Goal: Task Accomplishment & Management: Use online tool/utility

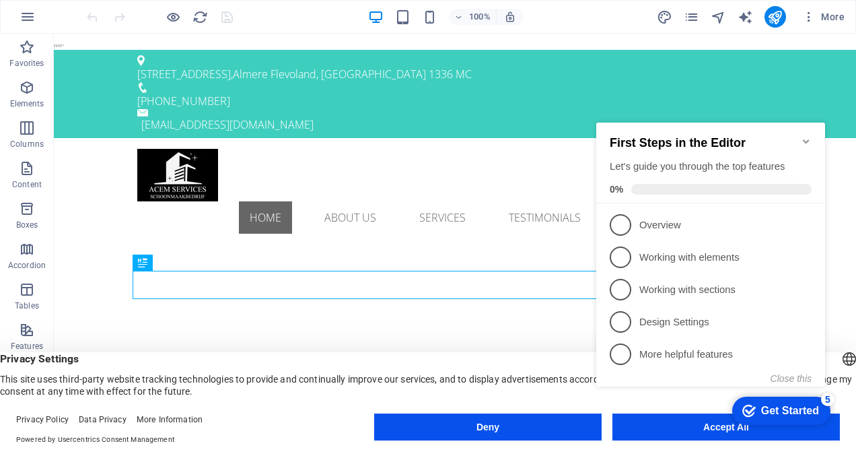
click at [705, 426] on div "checkmark Get Started 5 First Steps in the Editor Let's guide you through the t…" at bounding box center [713, 266] width 245 height 327
click at [724, 425] on div "checkmark Get Started 5 First Steps in the Editor Let's guide you through the t…" at bounding box center [713, 266] width 245 height 327
click at [804, 139] on icon "Minimize checklist" at bounding box center [806, 141] width 6 height 4
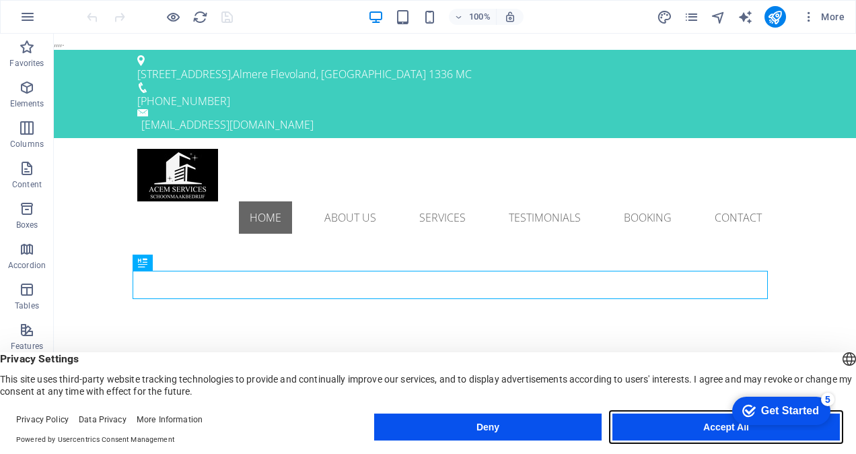
click at [703, 423] on button "Accept All" at bounding box center [725, 426] width 227 height 27
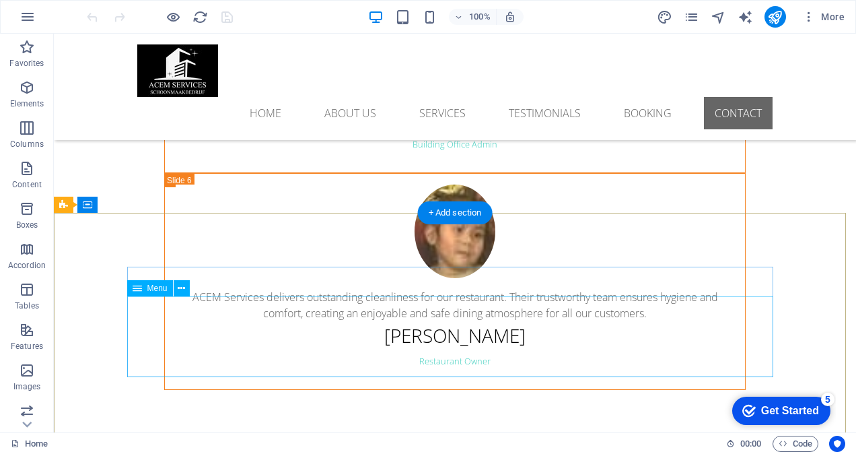
scroll to position [5254, 0]
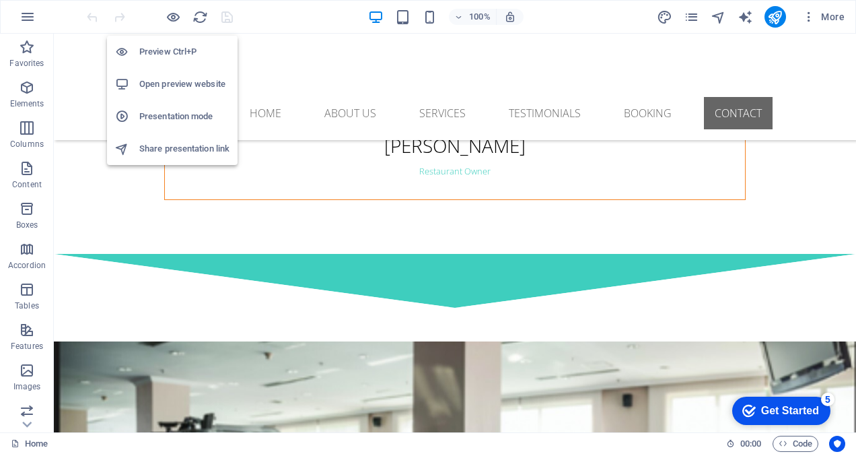
click at [193, 81] on h6 "Open preview website" at bounding box center [184, 84] width 90 height 16
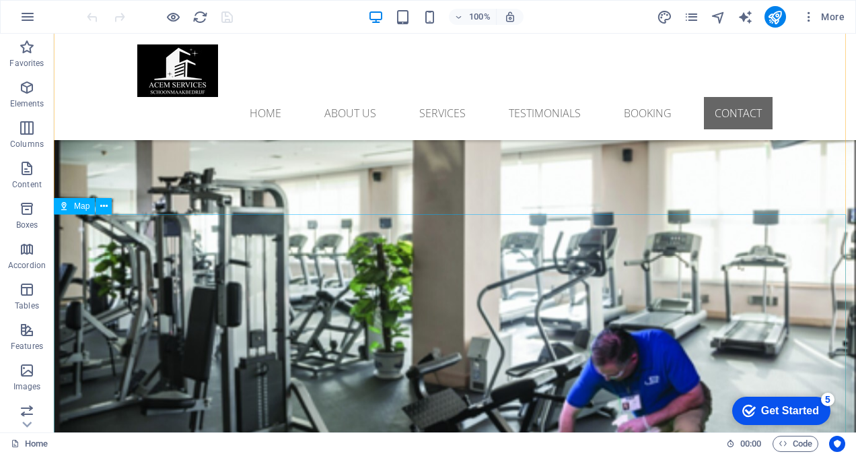
scroll to position [5455, 0]
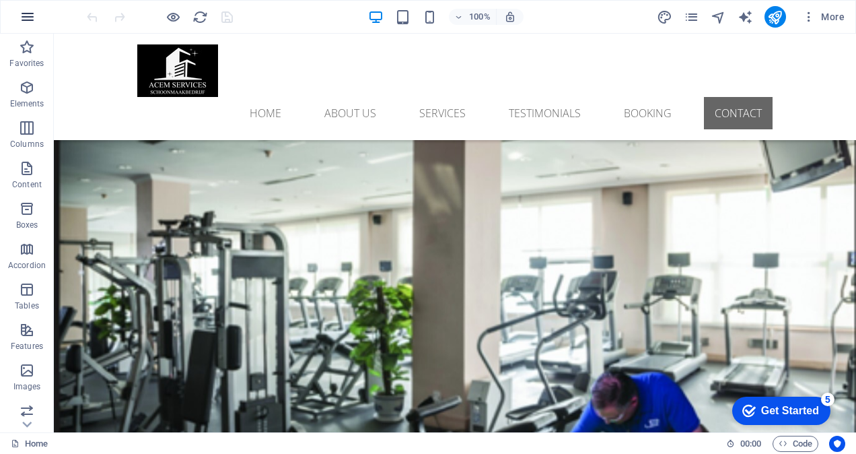
click at [32, 17] on icon "button" at bounding box center [28, 17] width 16 height 16
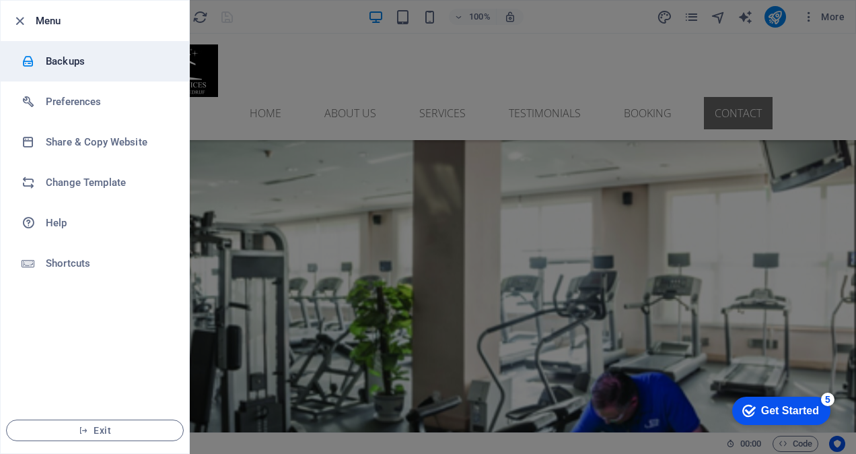
click at [81, 59] on h6 "Backups" at bounding box center [108, 61] width 125 height 16
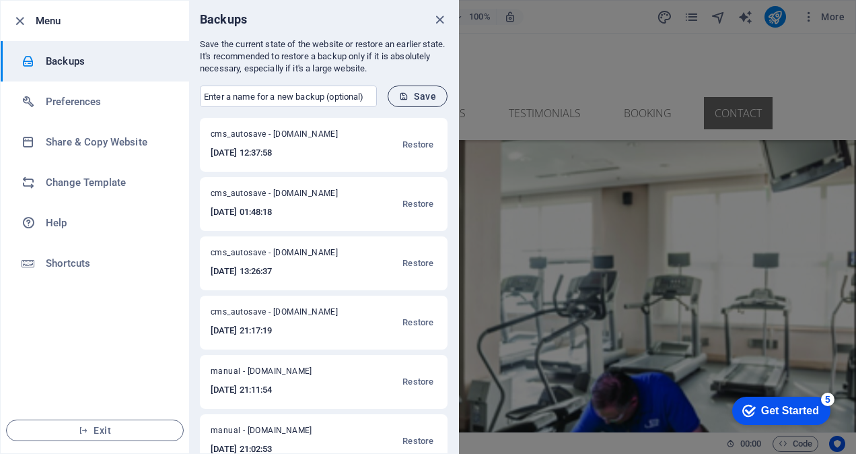
click at [428, 96] on span "Save" at bounding box center [417, 96] width 37 height 11
click at [438, 19] on icon "close" at bounding box center [439, 19] width 15 height 15
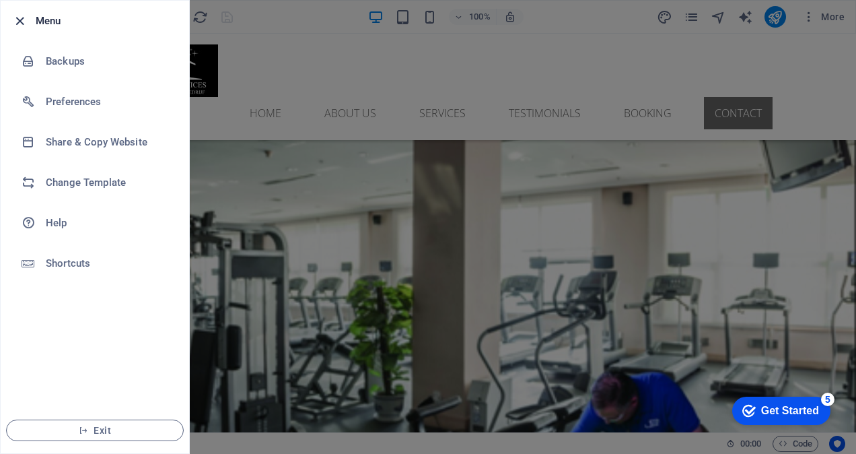
click at [22, 23] on icon "button" at bounding box center [19, 20] width 15 height 15
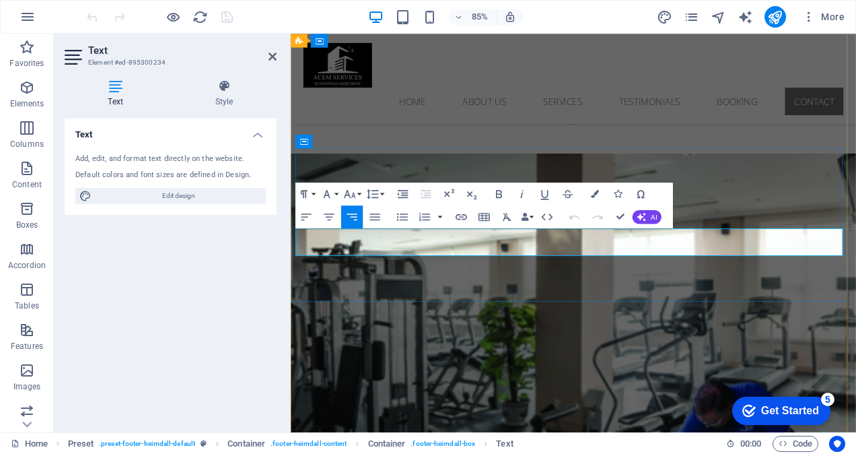
drag, startPoint x: 835, startPoint y: 289, endPoint x: 833, endPoint y: 296, distance: 6.9
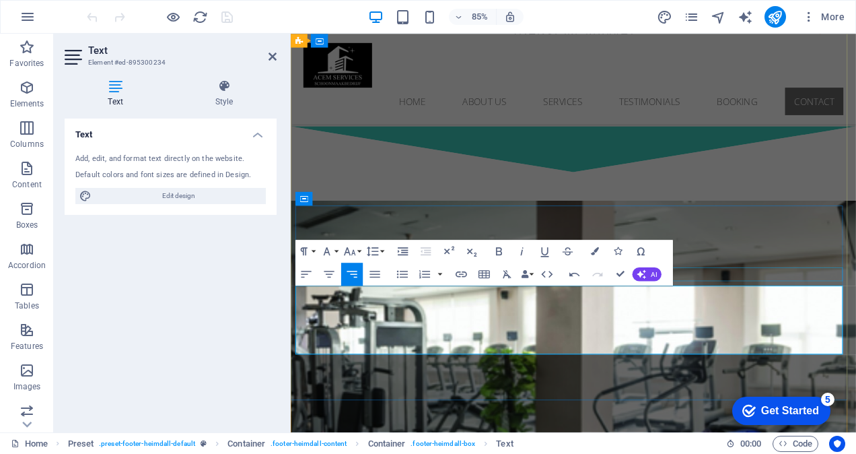
scroll to position [5333, 0]
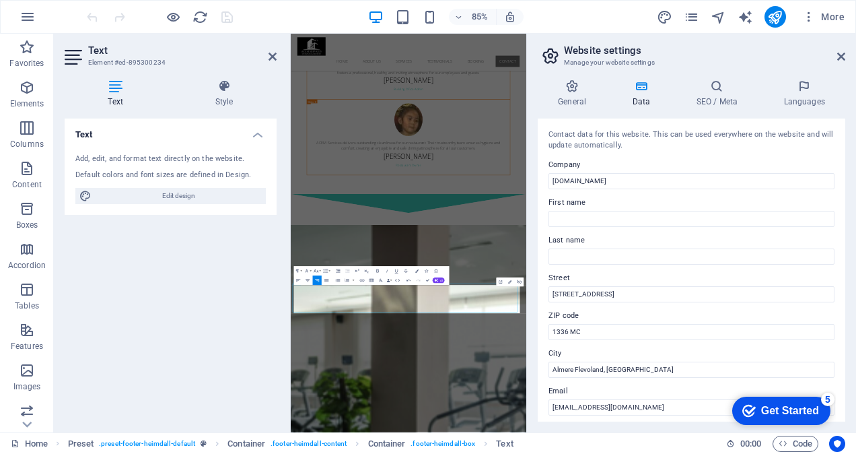
scroll to position [4914, 0]
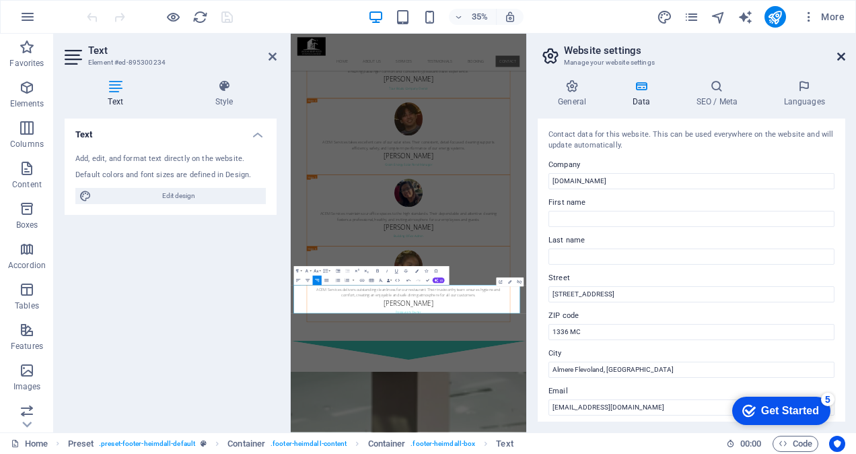
click at [842, 57] on icon at bounding box center [841, 56] width 8 height 11
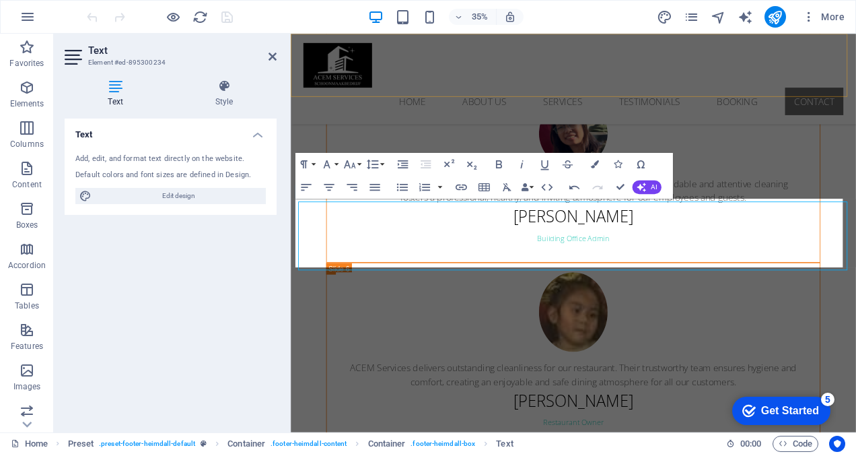
scroll to position [5435, 0]
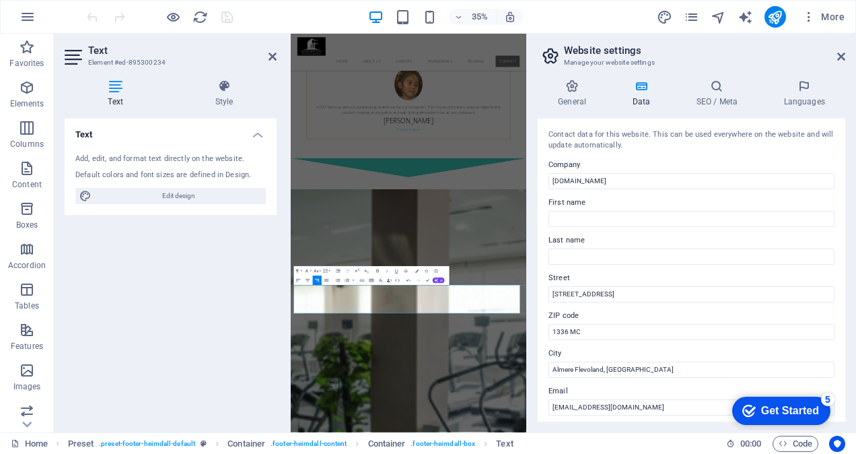
scroll to position [4914, 0]
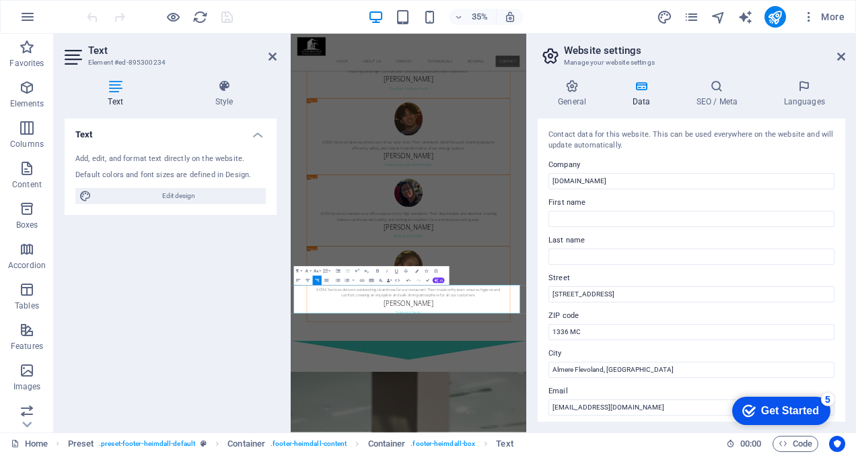
click at [800, 206] on label "First name" at bounding box center [692, 203] width 286 height 16
click at [800, 211] on input "First name" at bounding box center [692, 219] width 286 height 16
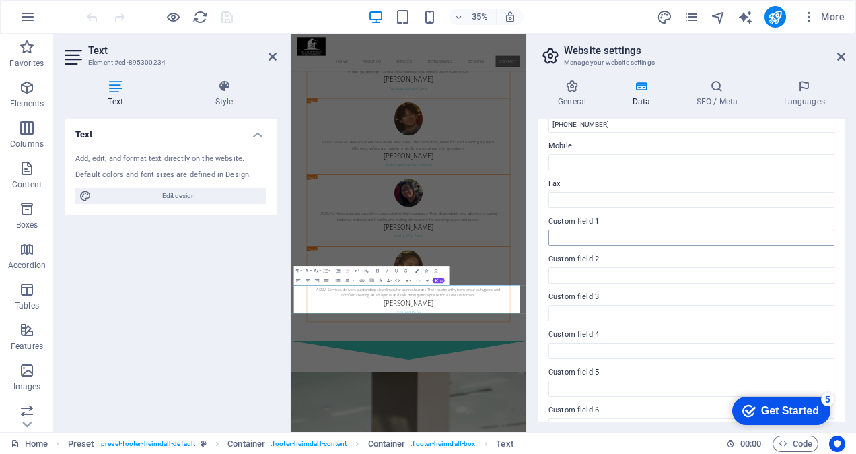
scroll to position [343, 0]
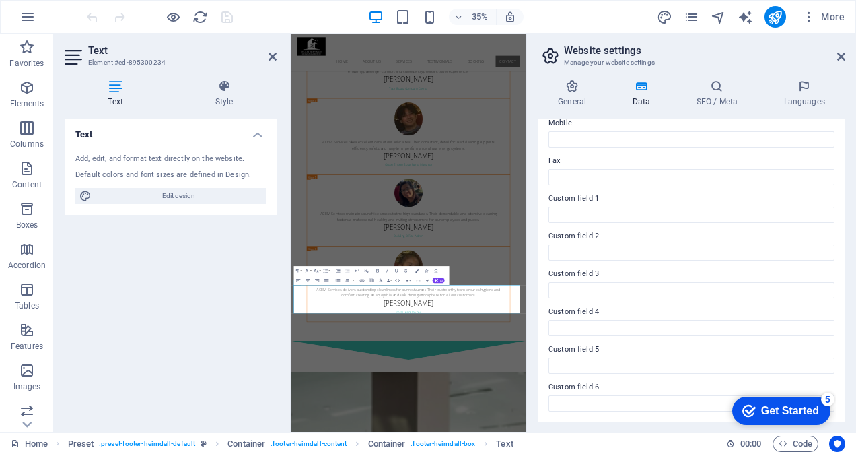
drag, startPoint x: 837, startPoint y: 52, endPoint x: 645, endPoint y: 22, distance: 194.2
click at [837, 52] on icon at bounding box center [841, 56] width 8 height 11
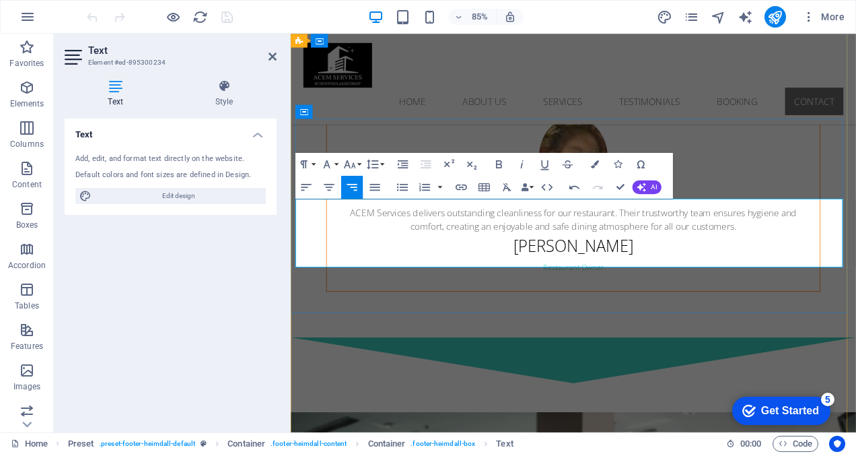
scroll to position [4914, 0]
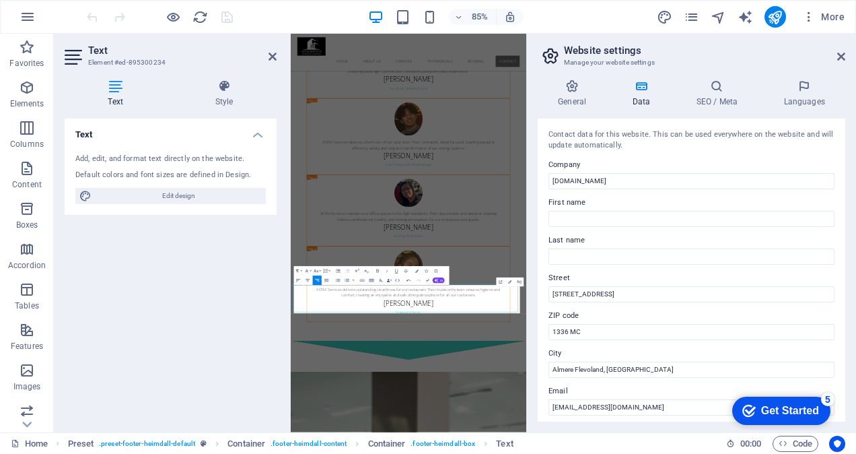
click at [808, 208] on label "First name" at bounding box center [692, 203] width 286 height 16
click at [808, 211] on input "First name" at bounding box center [692, 219] width 286 height 16
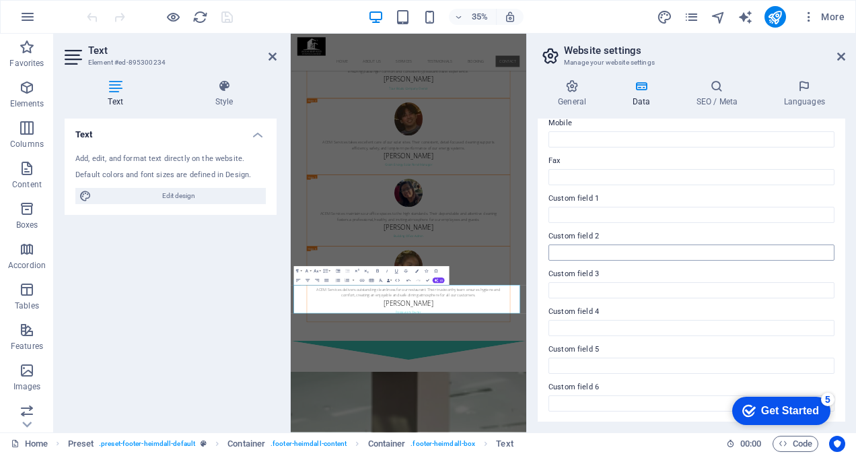
scroll to position [276, 0]
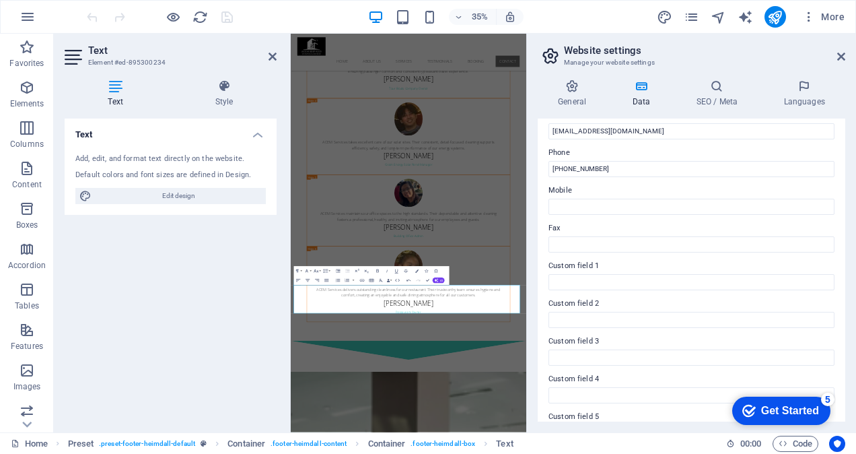
click at [841, 50] on h2 "Website settings" at bounding box center [704, 50] width 281 height 12
click at [841, 53] on icon at bounding box center [841, 56] width 8 height 11
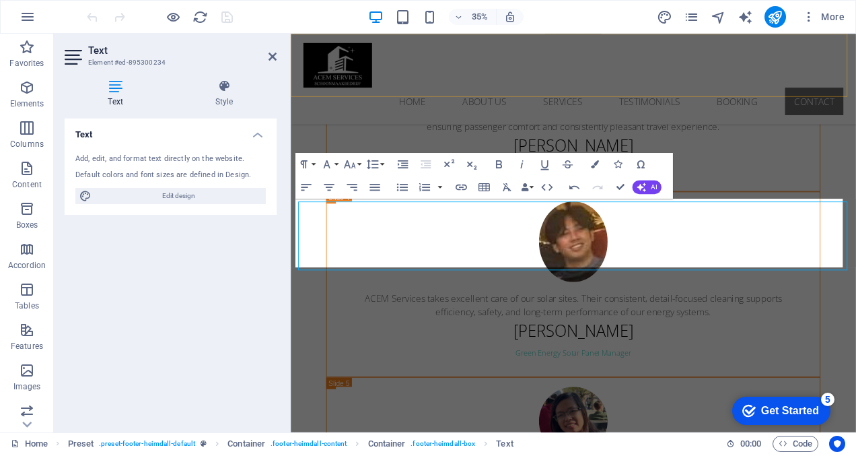
scroll to position [5435, 0]
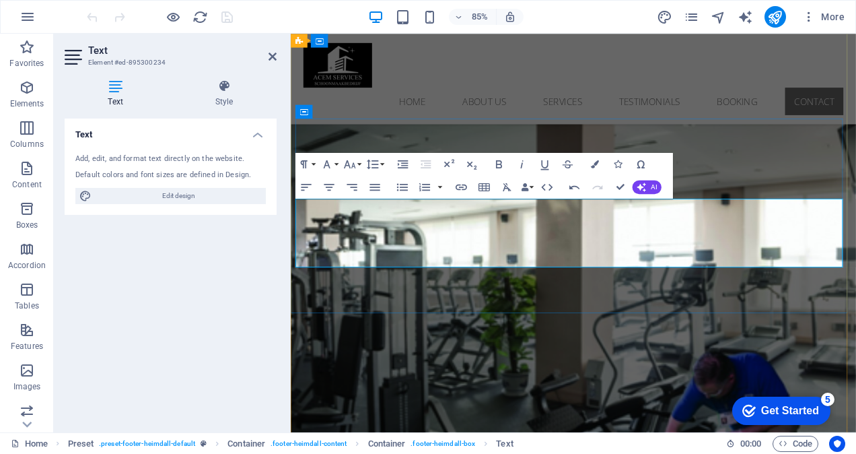
click at [781, 234] on icon "button" at bounding box center [783, 233] width 13 height 13
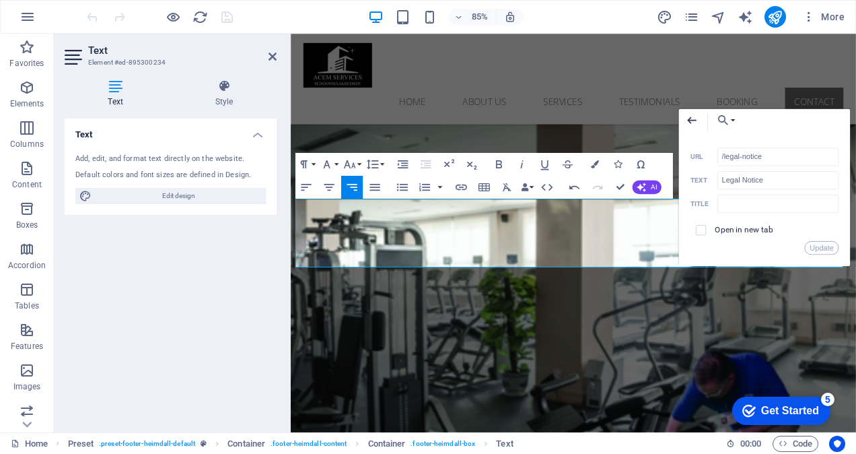
click at [691, 114] on icon "button" at bounding box center [691, 119] width 13 height 13
click at [688, 119] on icon "button" at bounding box center [691, 119] width 9 height 7
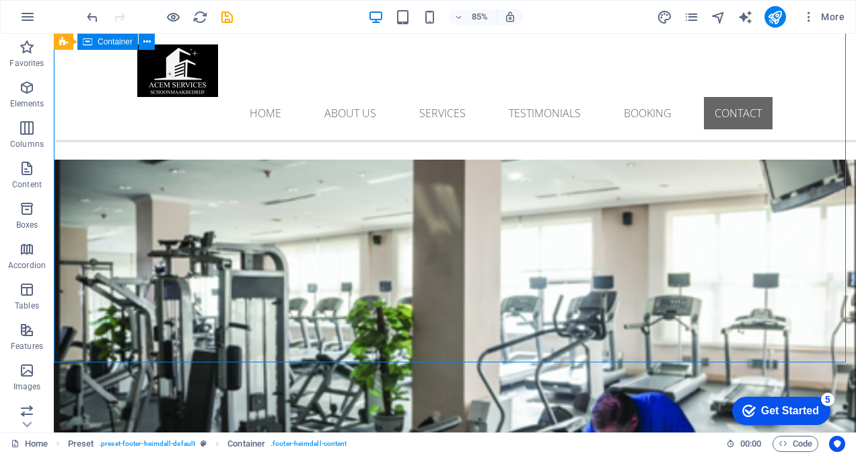
scroll to position [5490, 0]
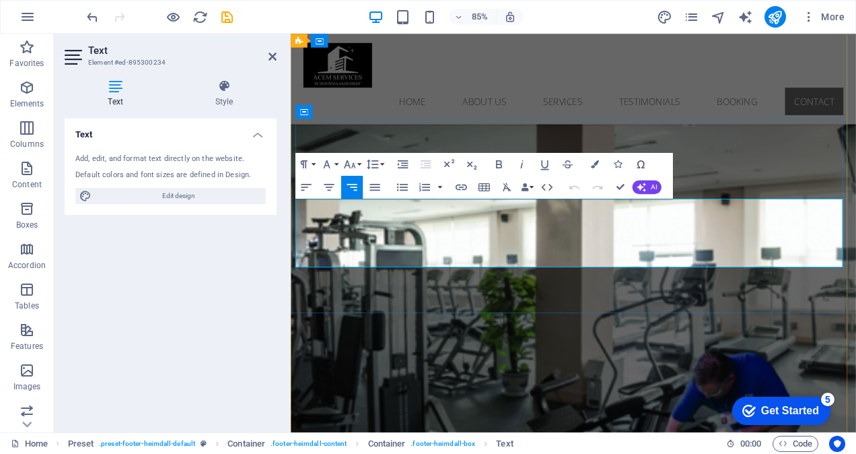
drag, startPoint x: 843, startPoint y: 268, endPoint x: 787, endPoint y: 283, distance: 58.4
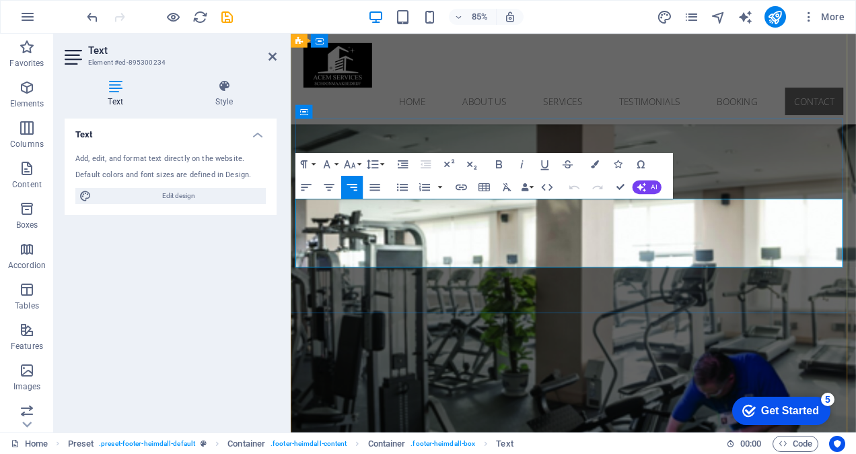
click at [785, 237] on icon "button" at bounding box center [783, 233] width 13 height 13
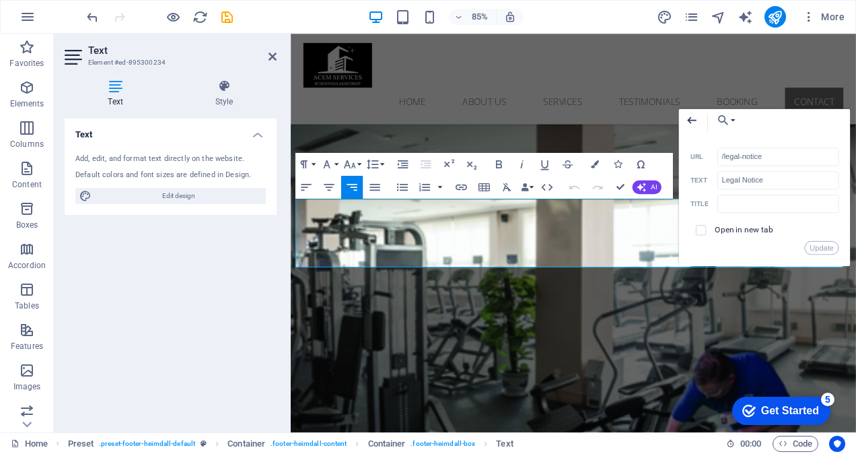
click at [691, 118] on icon "button" at bounding box center [691, 119] width 13 height 13
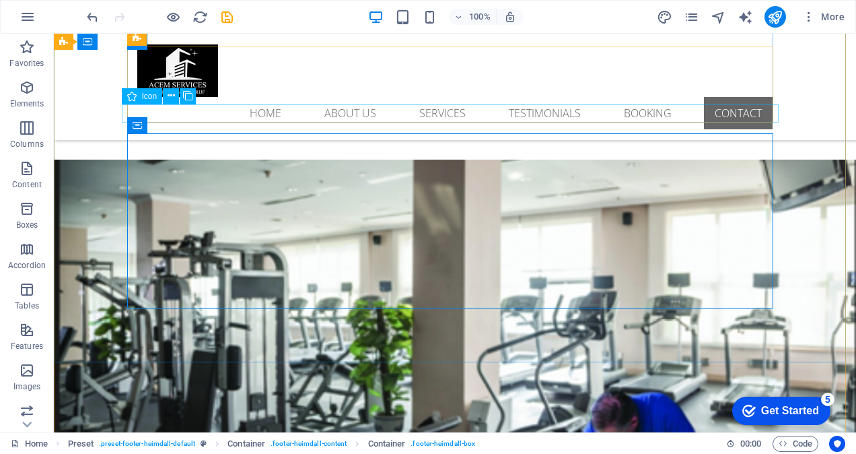
scroll to position [5490, 0]
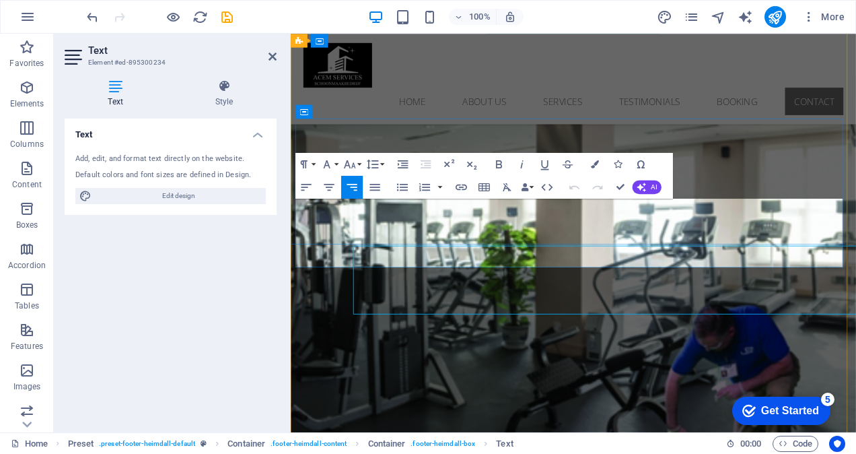
scroll to position [5435, 0]
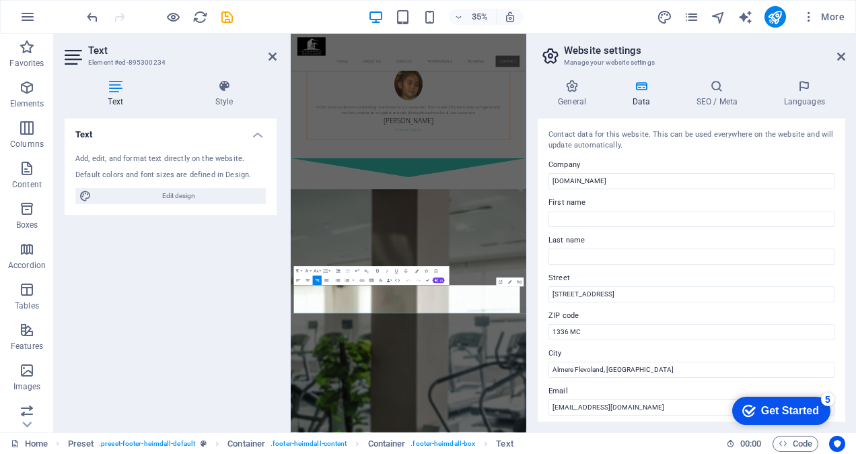
scroll to position [4914, 0]
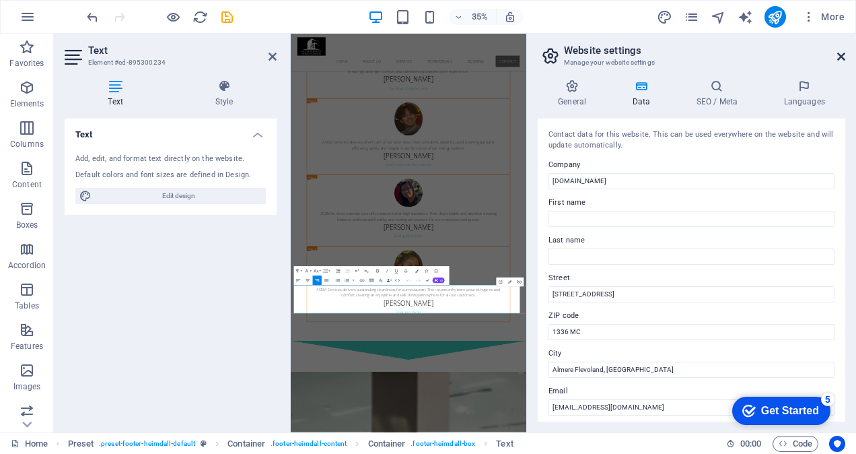
click at [843, 61] on icon at bounding box center [841, 56] width 8 height 11
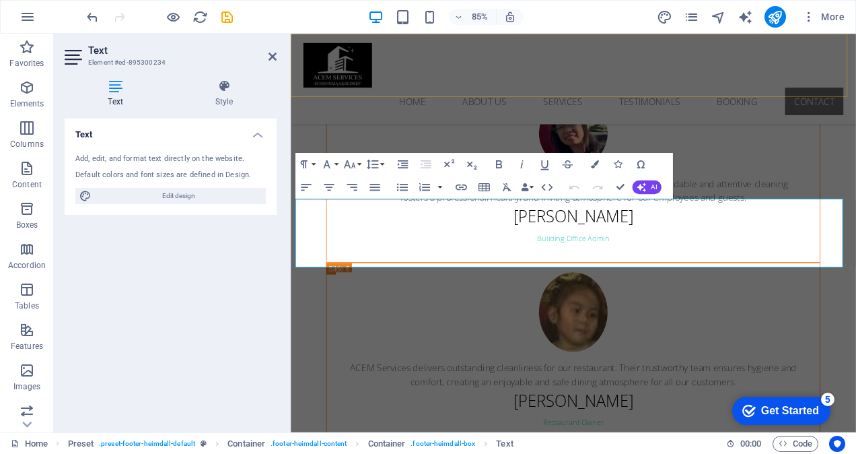
scroll to position [5435, 0]
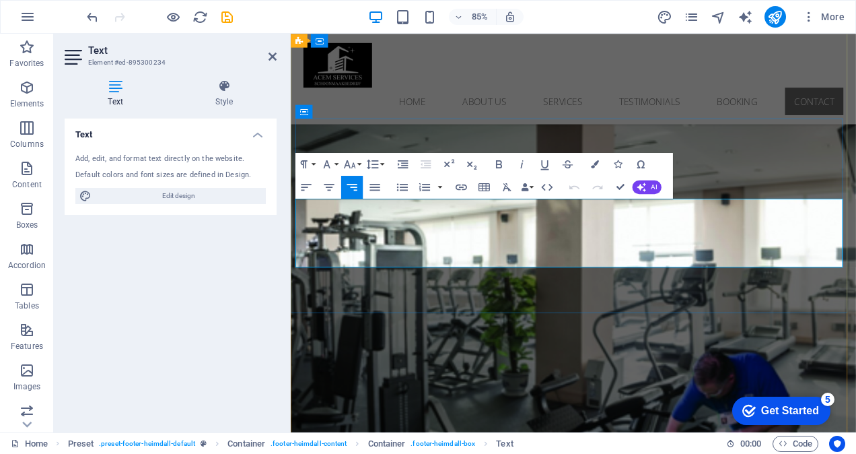
drag, startPoint x: 930, startPoint y: 268, endPoint x: 941, endPoint y: 272, distance: 11.5
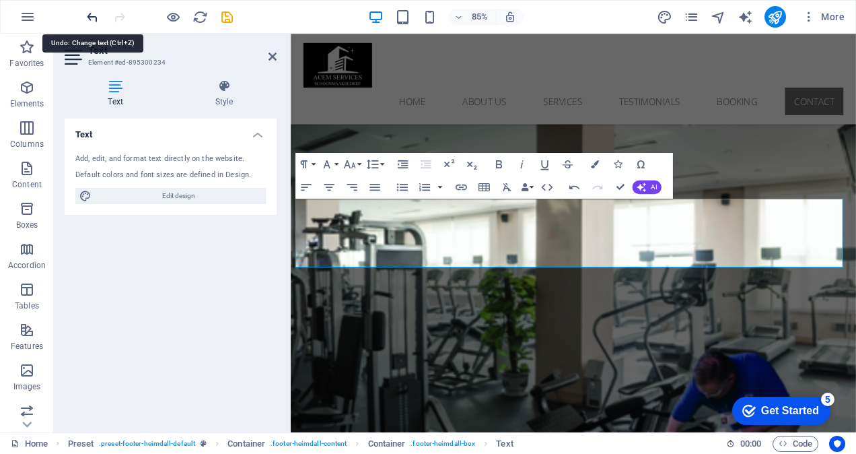
click at [92, 17] on icon "undo" at bounding box center [92, 16] width 15 height 15
click at [92, 13] on icon "undo" at bounding box center [92, 16] width 15 height 15
click at [93, 13] on icon "undo" at bounding box center [92, 16] width 15 height 15
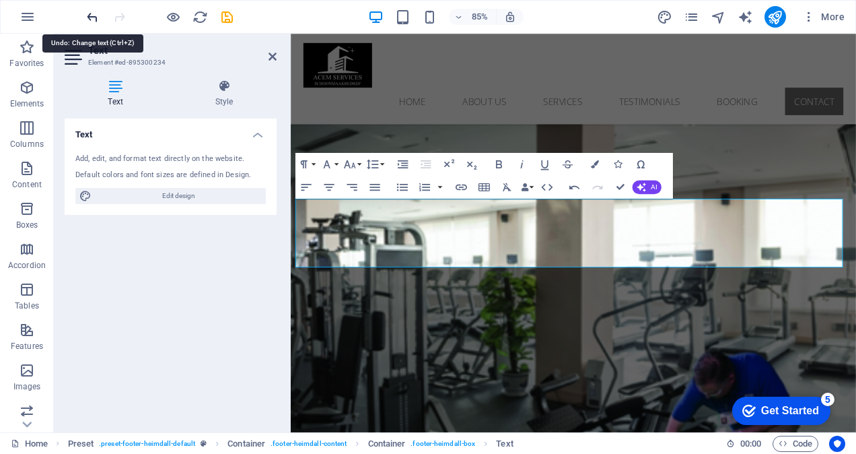
click at [93, 13] on icon "undo" at bounding box center [92, 16] width 15 height 15
click at [94, 19] on icon "undo" at bounding box center [92, 16] width 15 height 15
click at [94, 17] on icon "undo" at bounding box center [92, 16] width 15 height 15
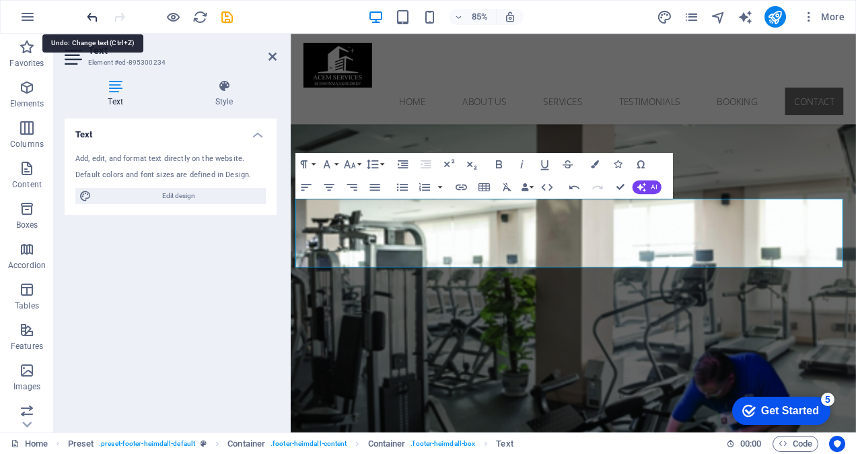
drag, startPoint x: 94, startPoint y: 17, endPoint x: 100, endPoint y: 24, distance: 9.1
click at [93, 17] on icon "undo" at bounding box center [92, 16] width 15 height 15
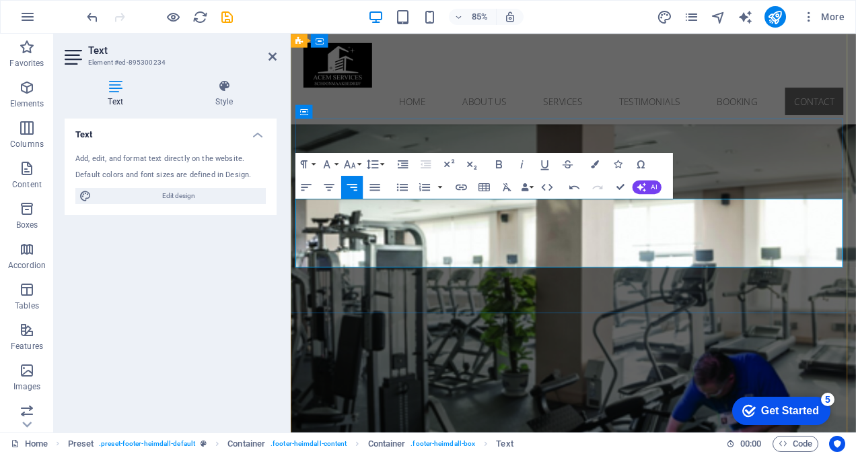
drag, startPoint x: 774, startPoint y: 262, endPoint x: 780, endPoint y: 268, distance: 8.1
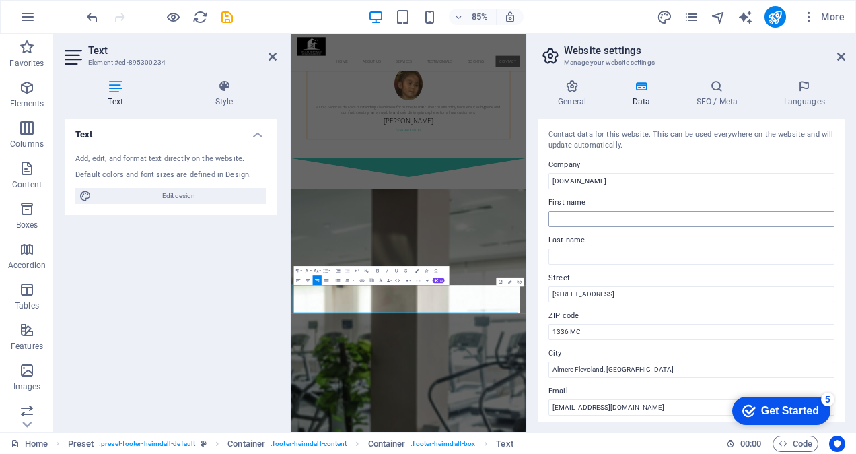
scroll to position [4914, 0]
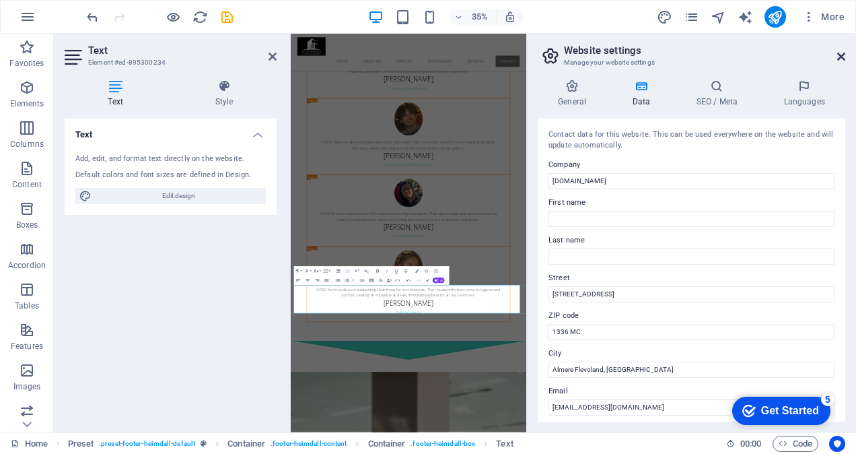
click at [844, 55] on icon at bounding box center [841, 56] width 8 height 11
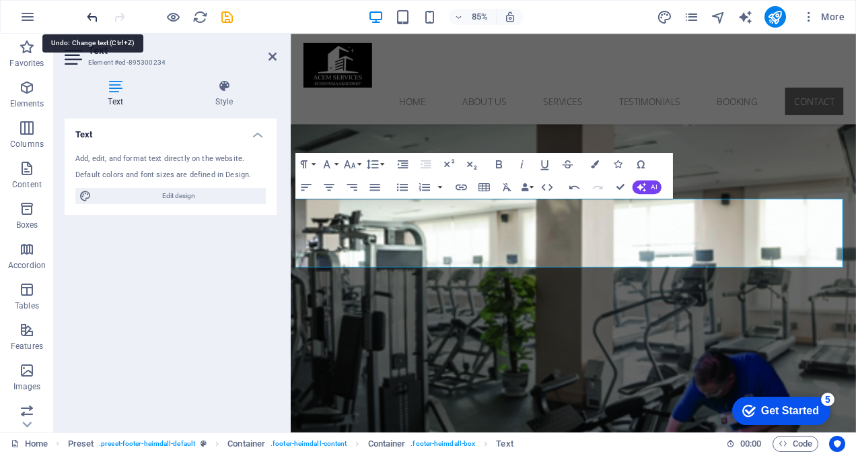
click at [89, 17] on icon "undo" at bounding box center [92, 16] width 15 height 15
drag, startPoint x: 816, startPoint y: 270, endPoint x: 797, endPoint y: 279, distance: 20.8
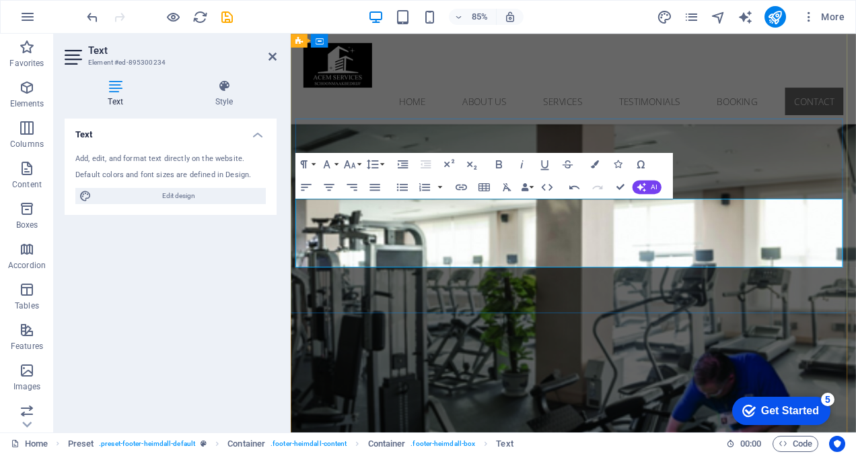
click at [94, 20] on icon "undo" at bounding box center [92, 16] width 15 height 15
click at [273, 57] on icon at bounding box center [273, 56] width 8 height 11
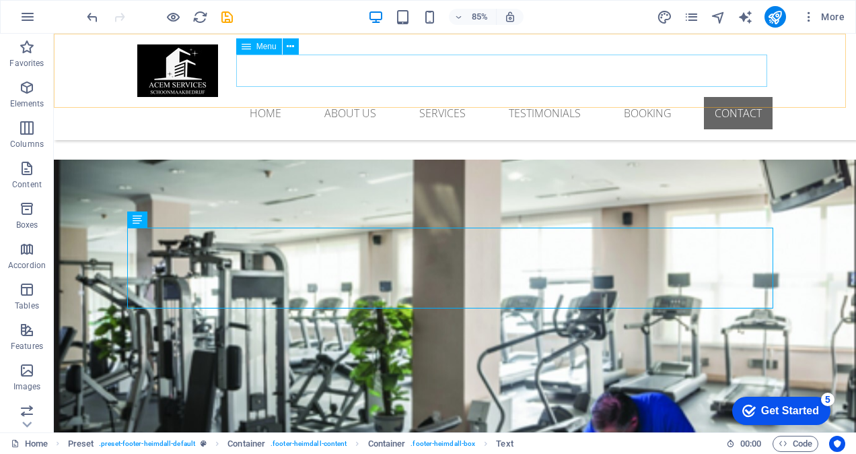
scroll to position [5490, 0]
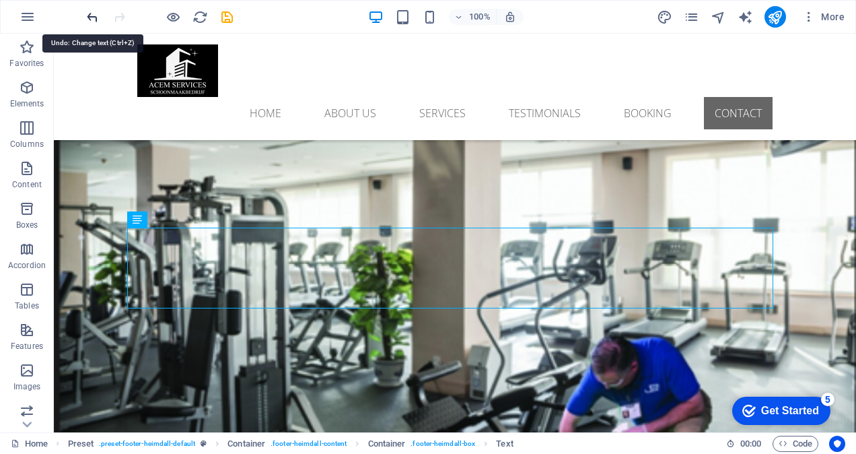
click at [94, 13] on icon "undo" at bounding box center [92, 16] width 15 height 15
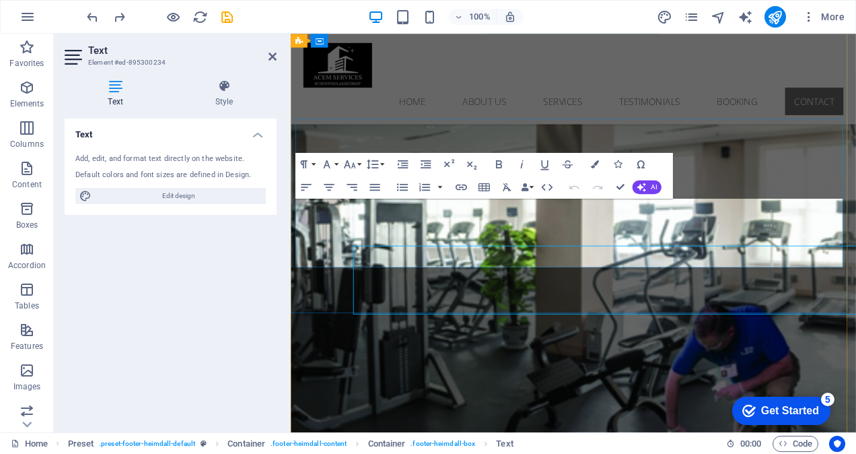
scroll to position [5435, 0]
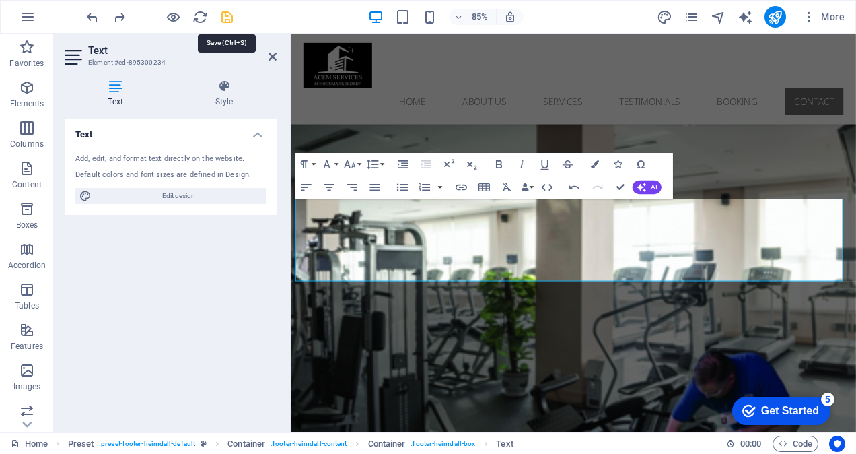
click at [229, 17] on icon "save" at bounding box center [226, 16] width 15 height 15
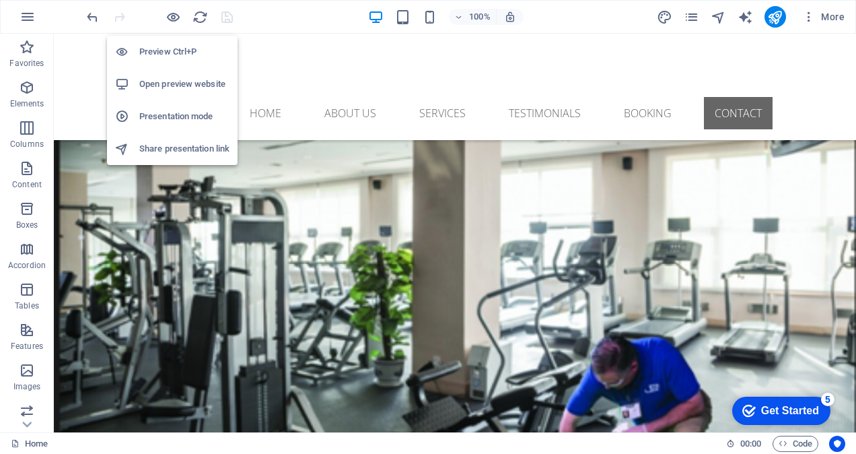
click at [185, 87] on h6 "Open preview website" at bounding box center [184, 84] width 90 height 16
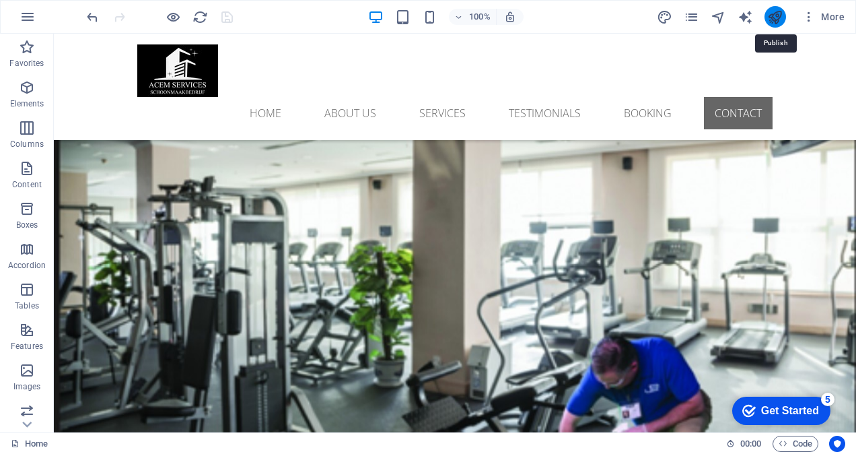
click at [777, 20] on icon "publish" at bounding box center [774, 16] width 15 height 15
